Goal: Task Accomplishment & Management: Manage account settings

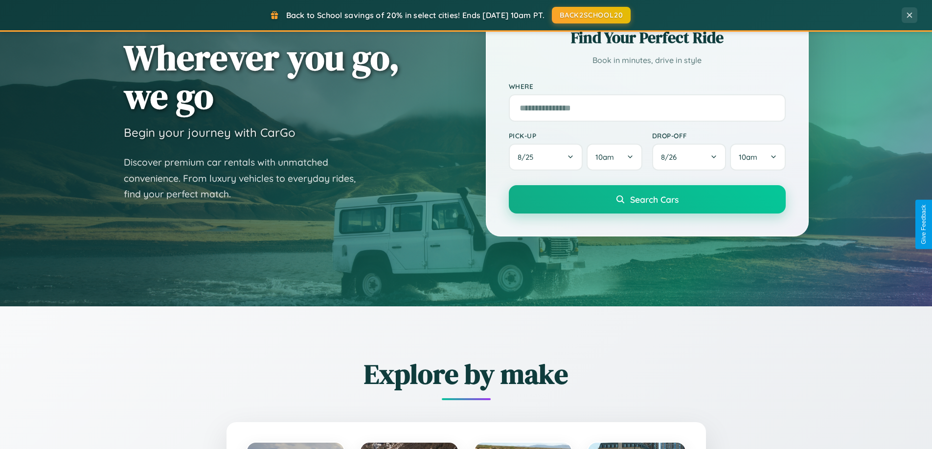
scroll to position [422, 0]
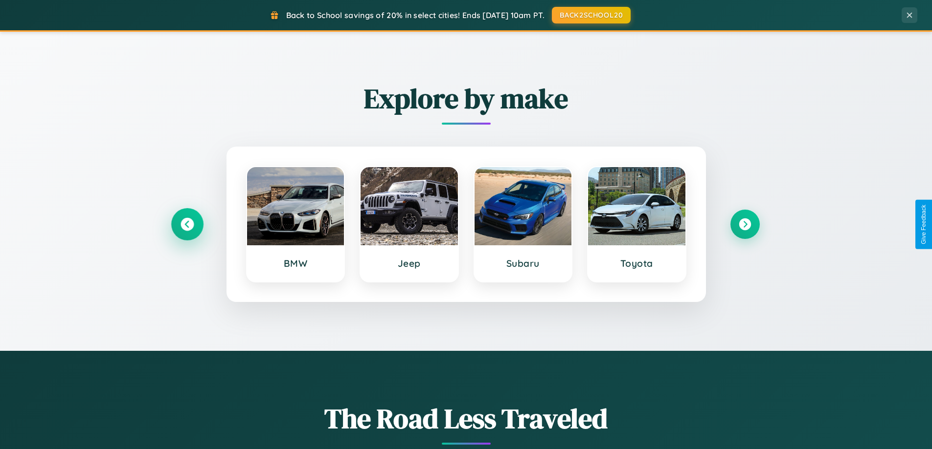
click at [187, 224] on icon at bounding box center [186, 224] width 13 height 13
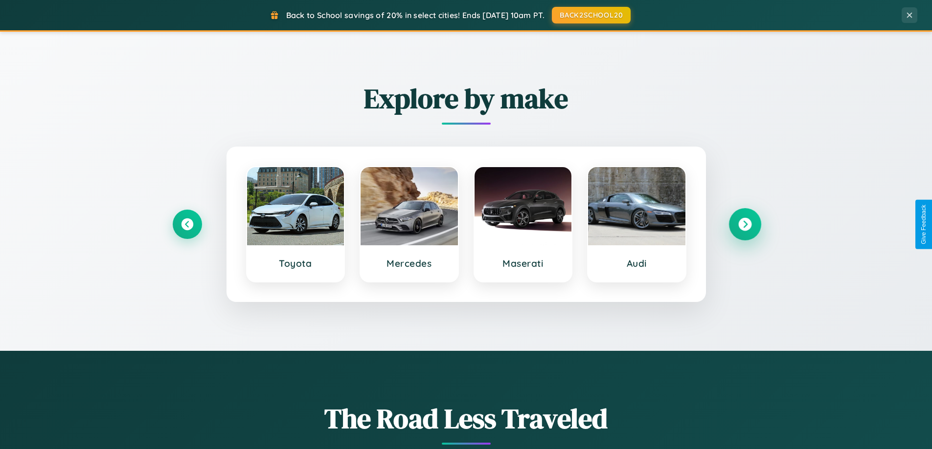
click at [744, 224] on icon at bounding box center [744, 224] width 13 height 13
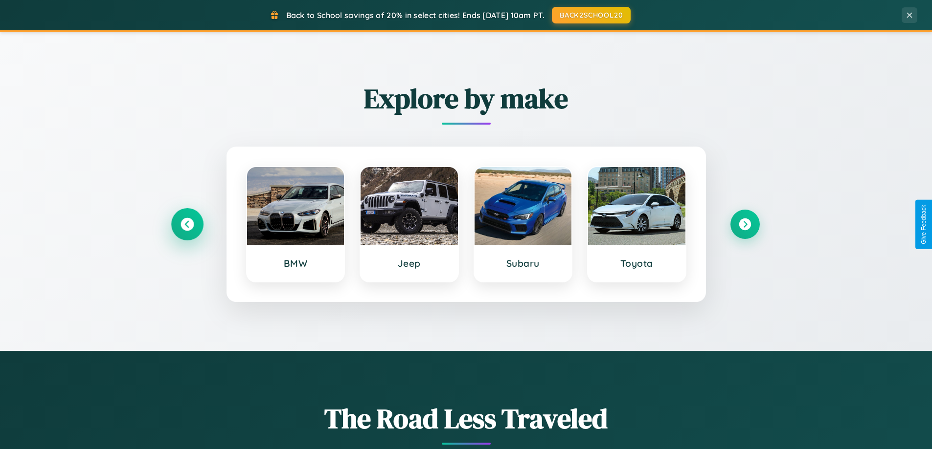
click at [187, 224] on icon at bounding box center [186, 224] width 13 height 13
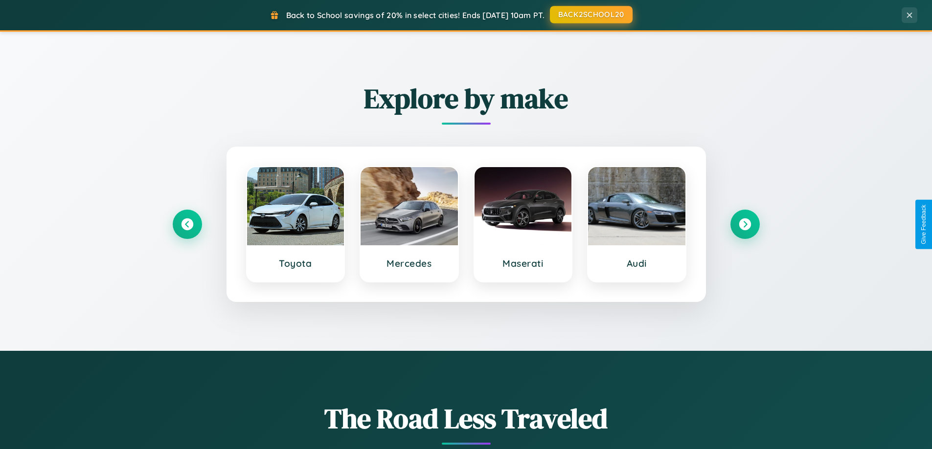
click at [590, 15] on button "BACK2SCHOOL20" at bounding box center [591, 15] width 83 height 18
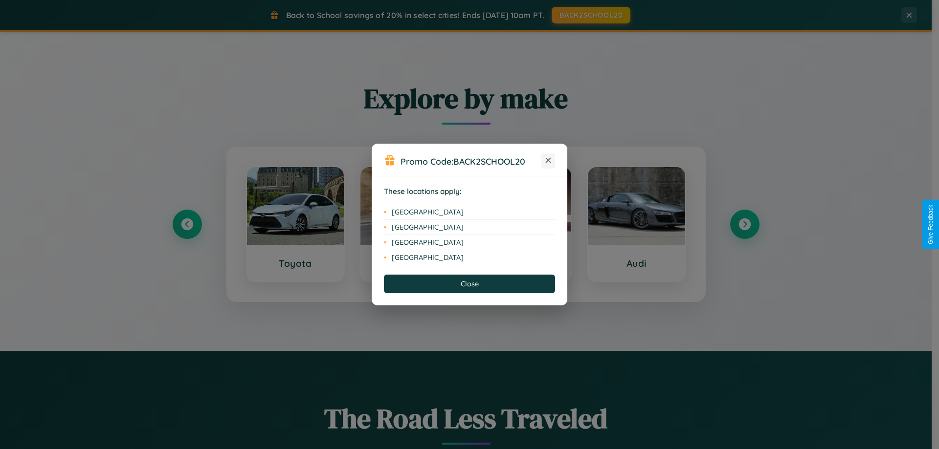
click at [548, 161] on icon at bounding box center [548, 160] width 5 height 5
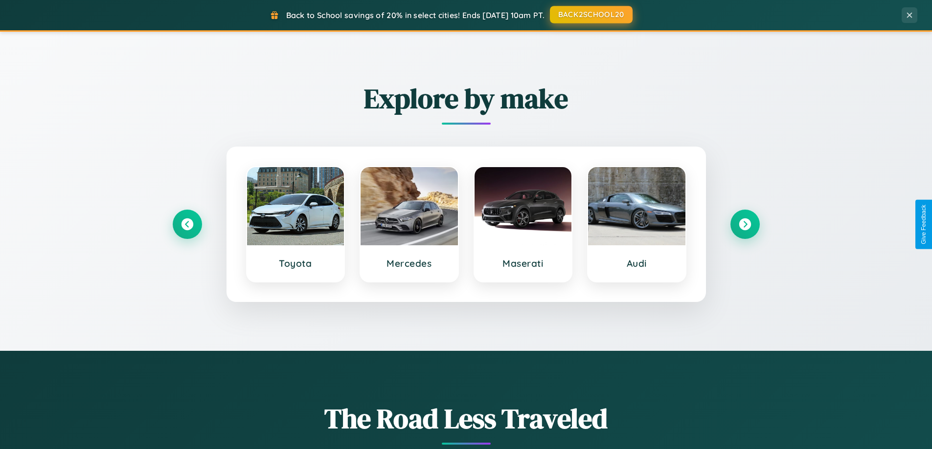
click at [590, 15] on button "BACK2SCHOOL20" at bounding box center [591, 15] width 83 height 18
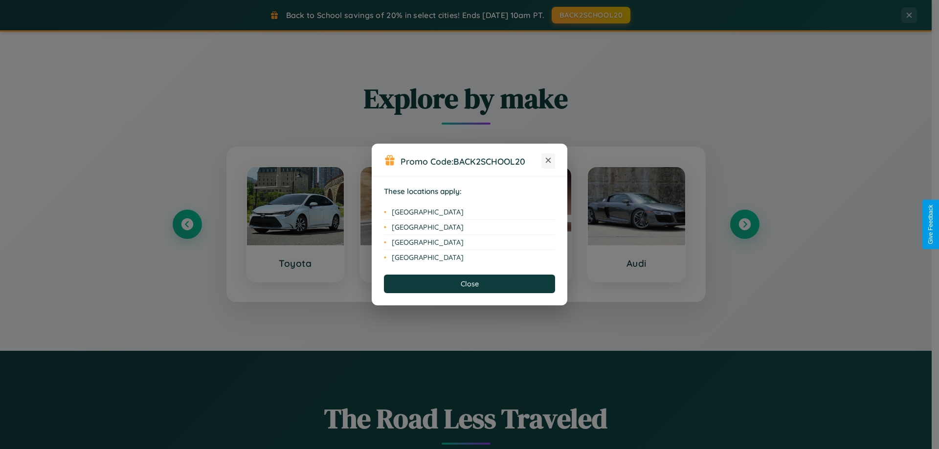
click at [548, 161] on icon at bounding box center [548, 160] width 5 height 5
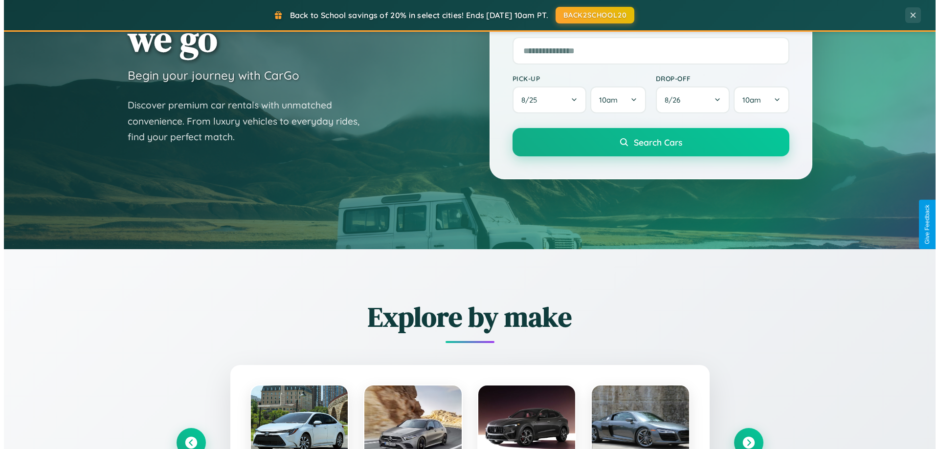
scroll to position [0, 0]
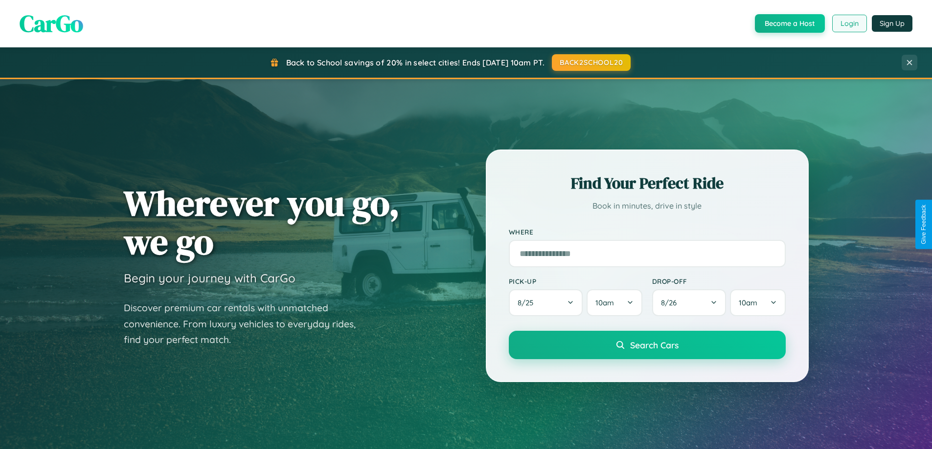
click at [848, 23] on button "Login" at bounding box center [849, 24] width 35 height 18
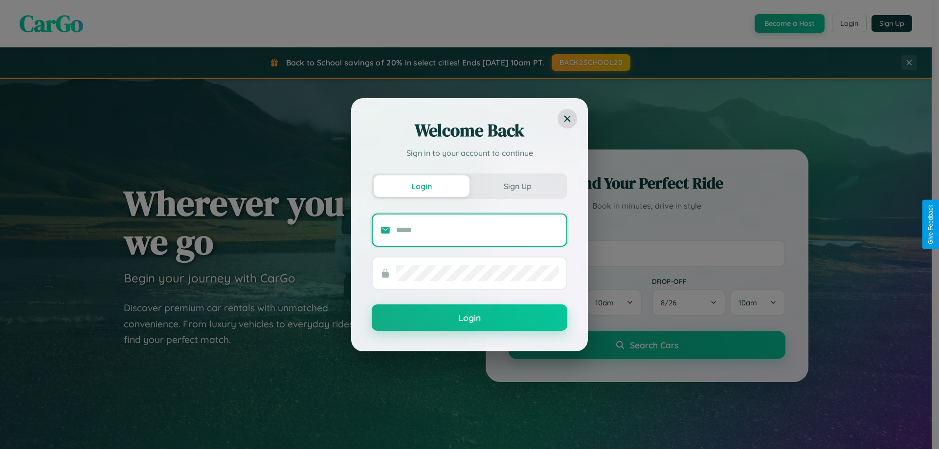
click at [477, 230] on input "text" at bounding box center [477, 231] width 162 height 16
type input "**********"
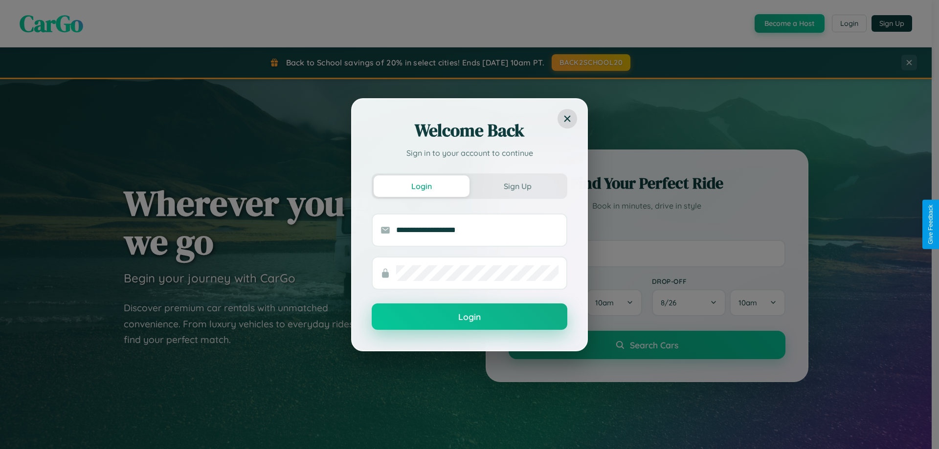
click at [469, 317] on button "Login" at bounding box center [470, 317] width 196 height 26
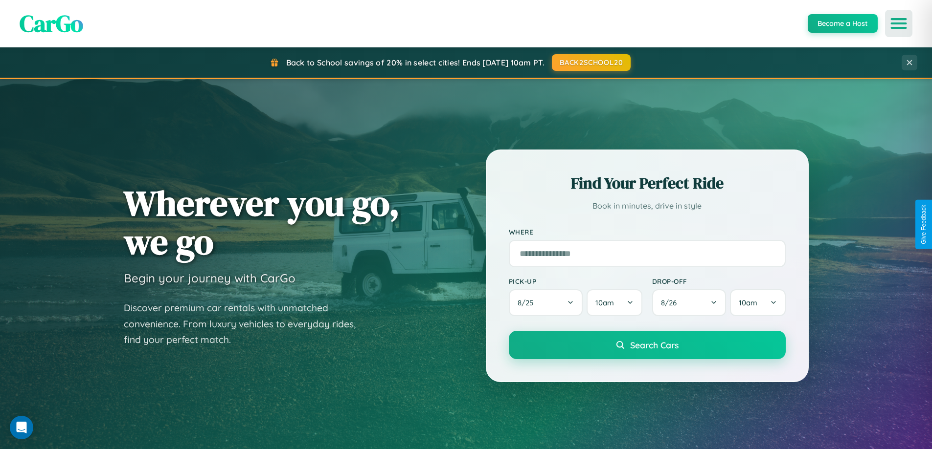
click at [898, 23] on icon "Open menu" at bounding box center [899, 23] width 14 height 9
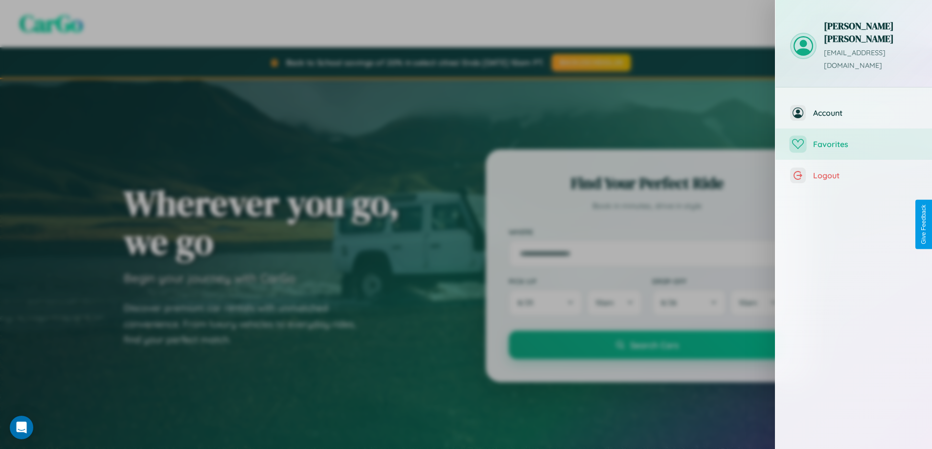
click at [853, 139] on span "Favorites" at bounding box center [865, 144] width 104 height 10
